Goal: Task Accomplishment & Management: Manage account settings

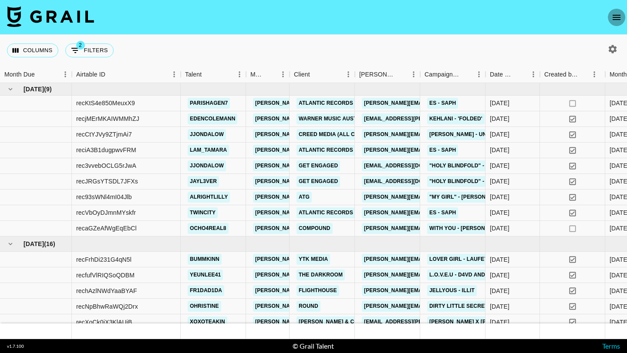
click at [614, 16] on icon "open drawer" at bounding box center [616, 17] width 10 height 10
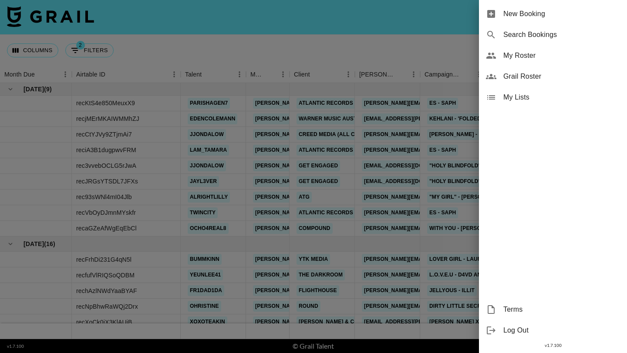
click at [525, 57] on span "My Roster" at bounding box center [561, 55] width 117 height 10
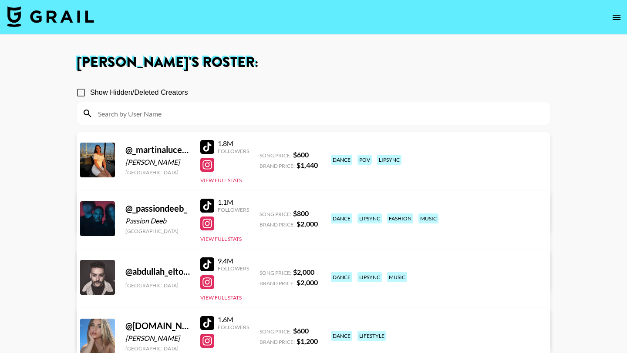
click at [265, 118] on input at bounding box center [319, 114] width 452 height 14
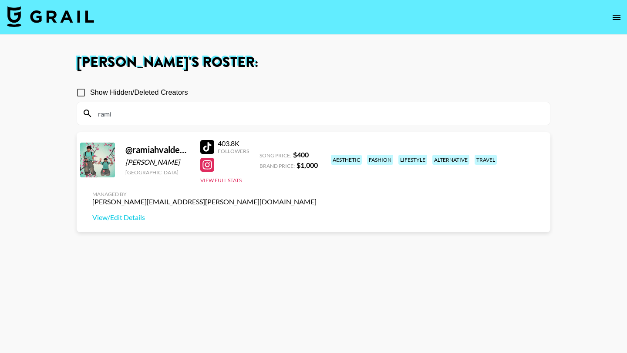
click at [166, 111] on input "rami" at bounding box center [319, 114] width 452 height 14
click at [127, 112] on input "jj" at bounding box center [319, 114] width 452 height 14
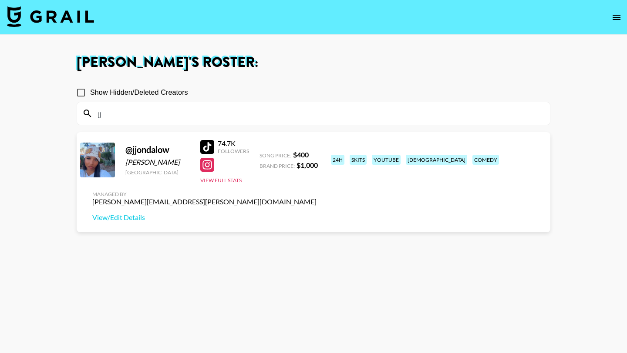
click at [127, 112] on input "jj" at bounding box center [319, 114] width 452 height 14
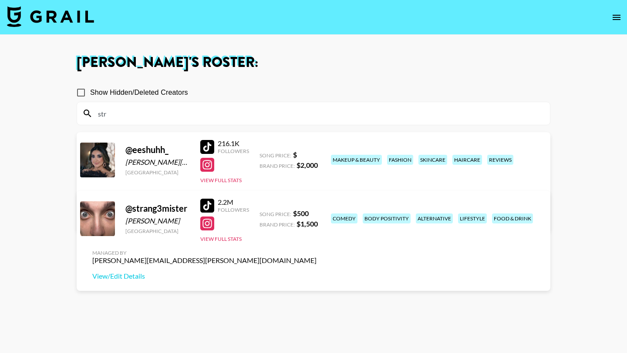
type input "str"
click at [206, 208] on div at bounding box center [207, 206] width 14 height 14
click at [316, 272] on link "View/Edit Details" at bounding box center [204, 276] width 224 height 9
click at [130, 112] on input "str" at bounding box center [319, 114] width 452 height 14
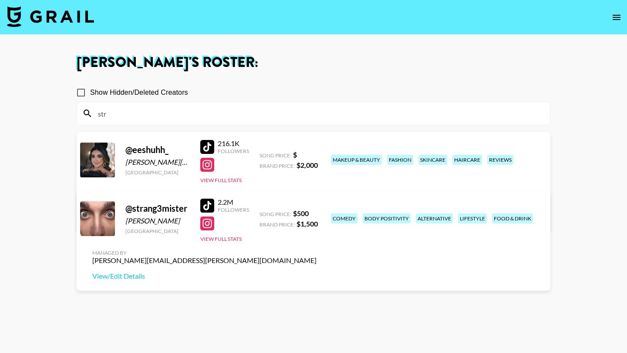
click at [130, 112] on input "str" at bounding box center [319, 114] width 452 height 14
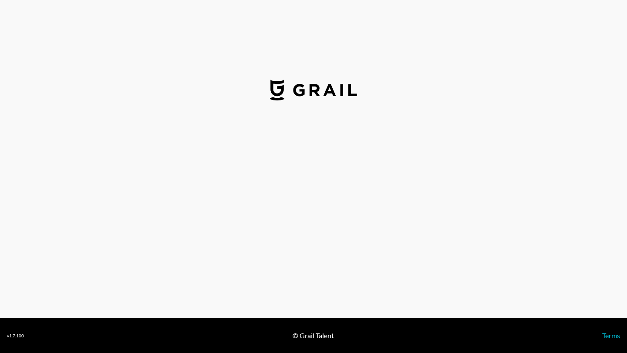
select select "USD"
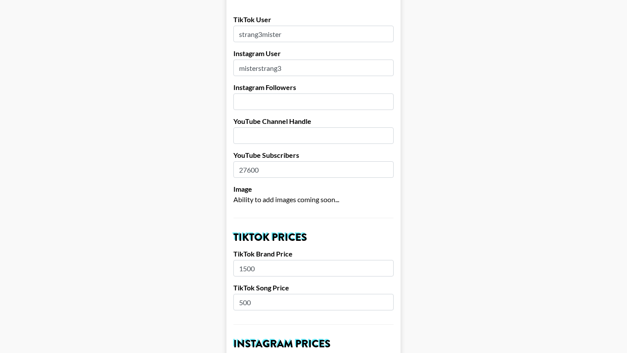
scroll to position [104, 0]
click at [241, 294] on input "500" at bounding box center [313, 302] width 160 height 17
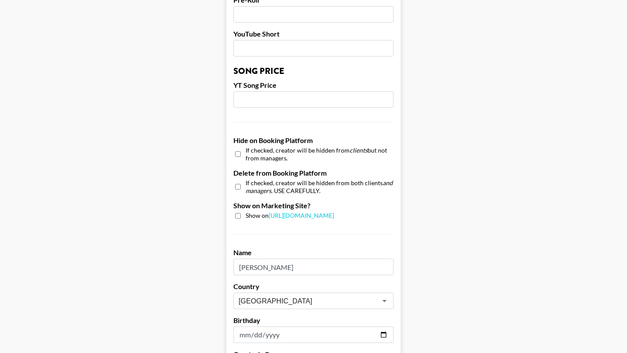
scroll to position [827, 0]
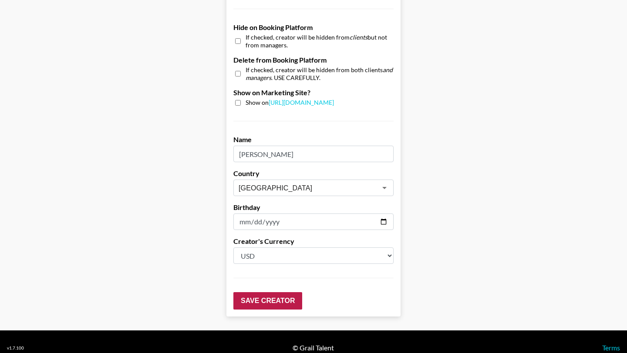
type input "600"
click at [272, 292] on input "Save Creator" at bounding box center [267, 300] width 69 height 17
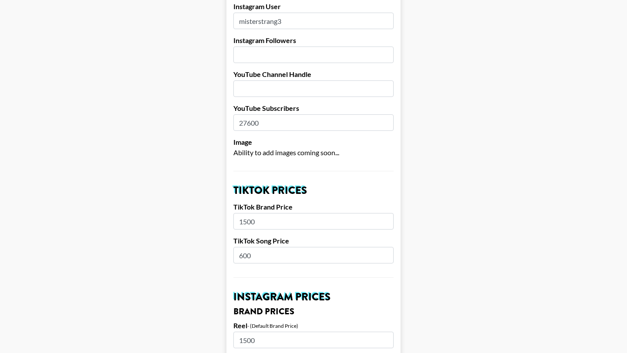
scroll to position [0, 0]
